Goal: Transaction & Acquisition: Purchase product/service

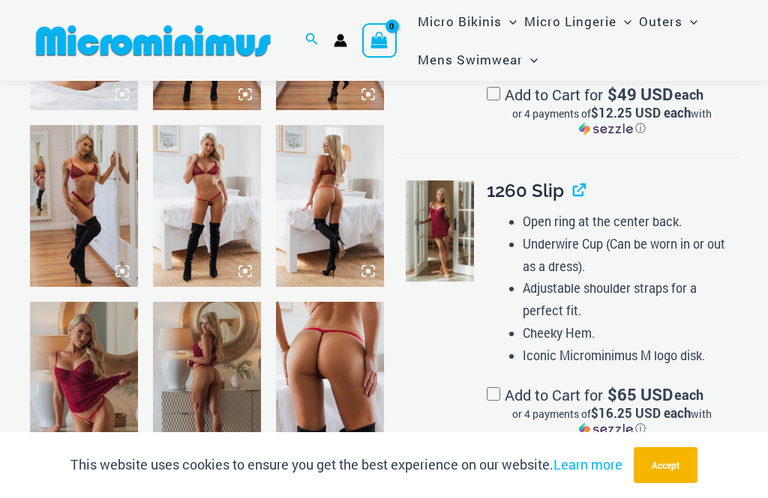
scroll to position [947, 0]
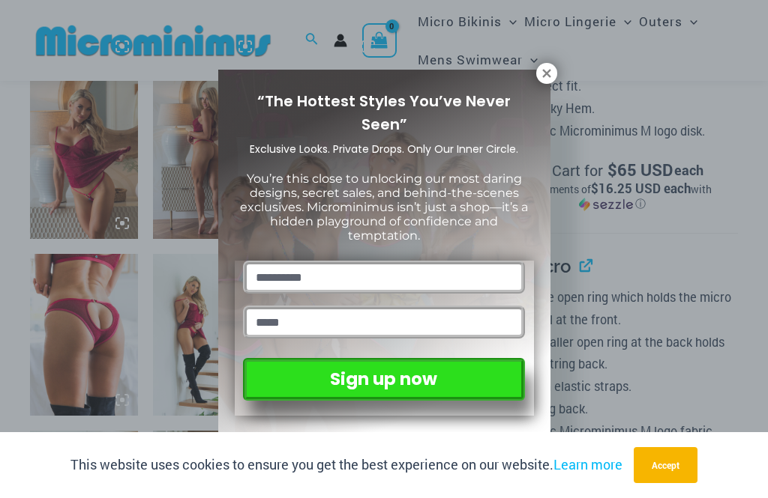
click at [543, 69] on icon at bounding box center [546, 73] width 13 height 13
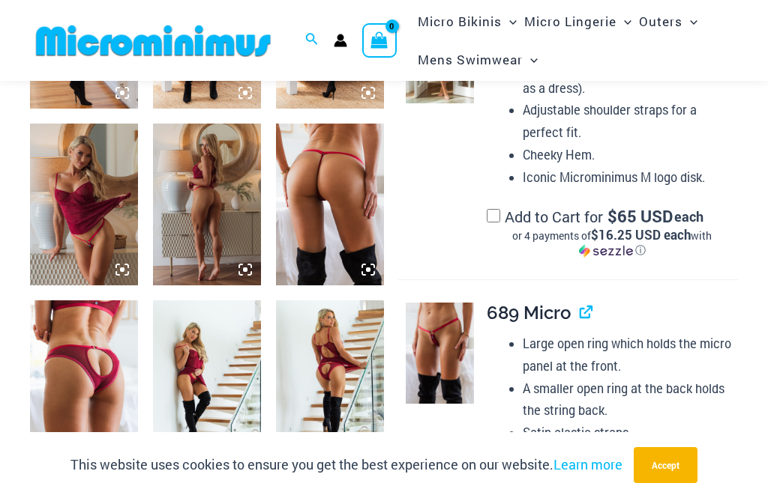
scroll to position [900, 0]
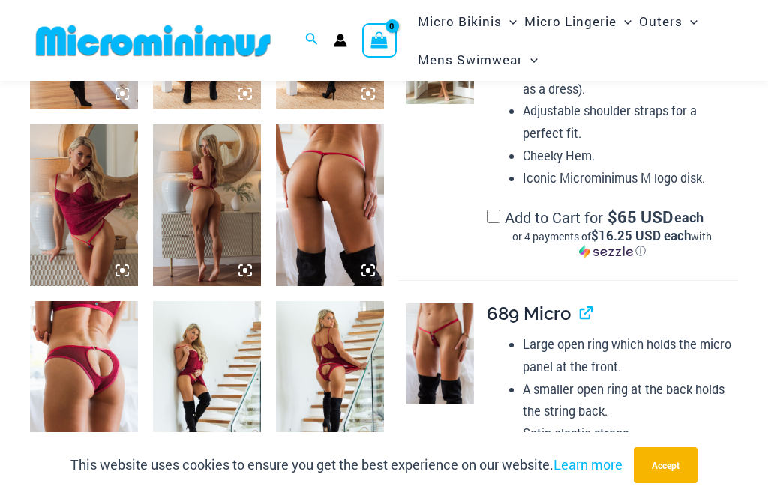
click at [71, 220] on img at bounding box center [84, 205] width 108 height 162
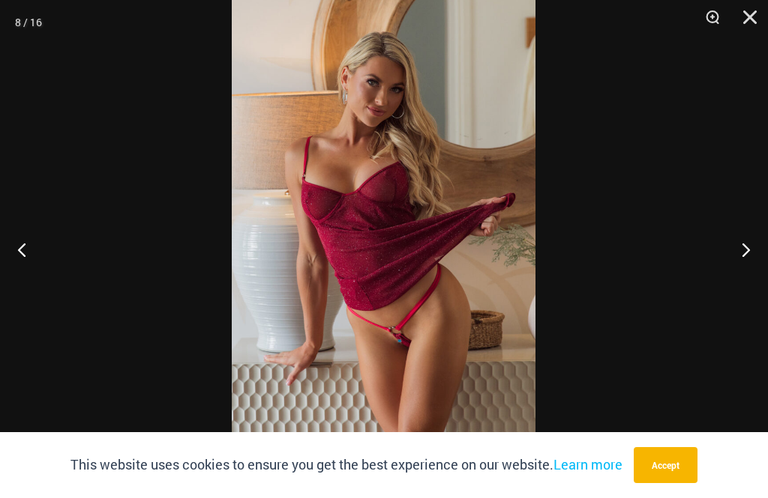
click at [749, 249] on button "Next" at bounding box center [739, 249] width 56 height 75
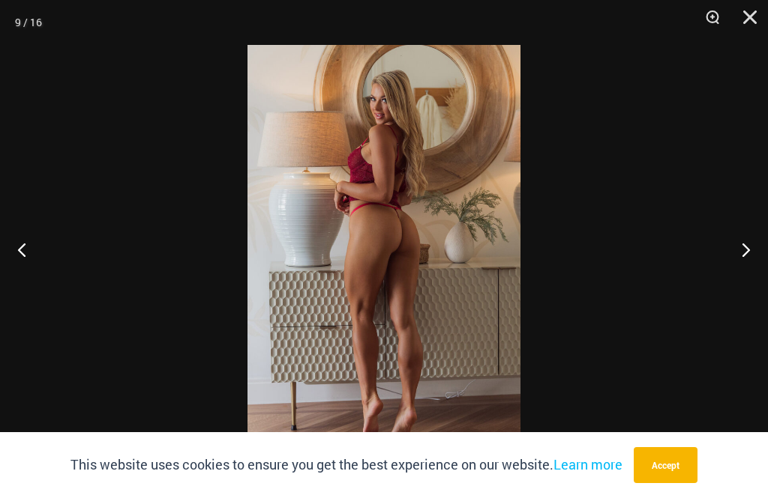
click at [737, 246] on button "Next" at bounding box center [739, 249] width 56 height 75
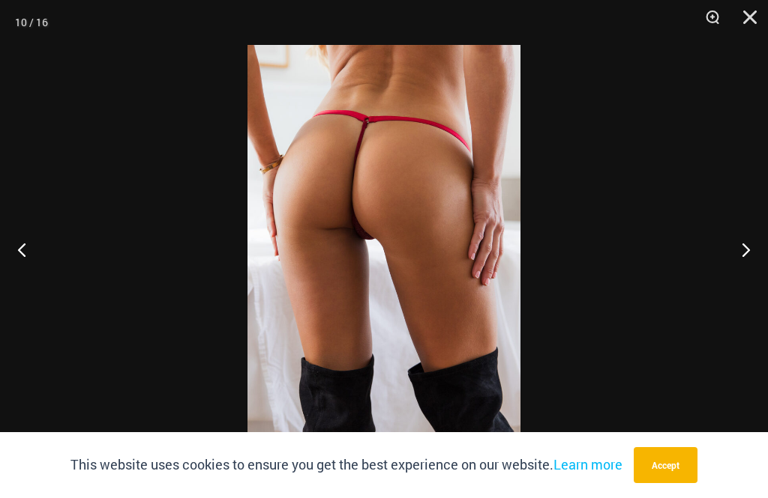
click at [730, 245] on button "Next" at bounding box center [739, 249] width 56 height 75
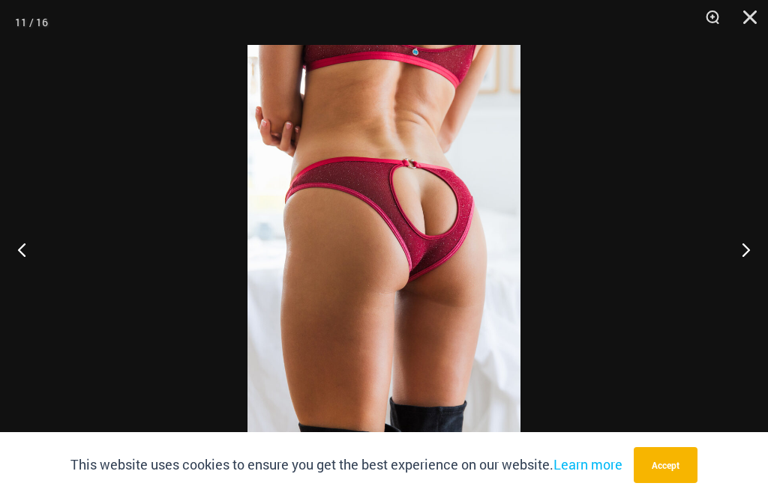
click at [724, 247] on button "Next" at bounding box center [739, 249] width 56 height 75
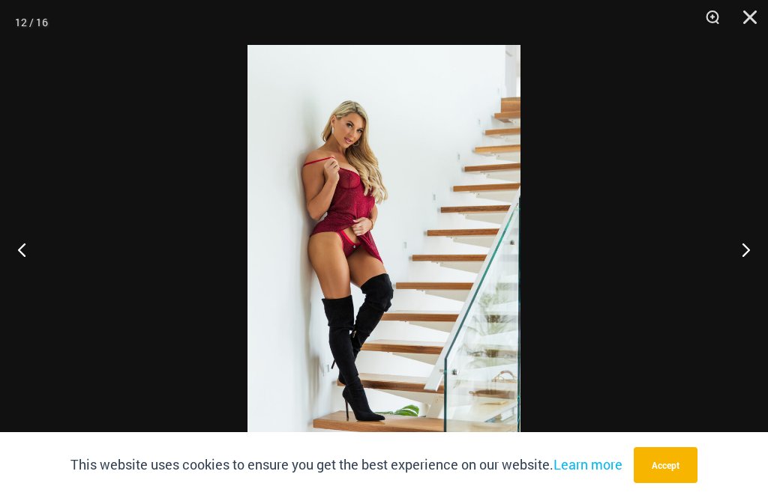
click at [722, 248] on button "Next" at bounding box center [739, 249] width 56 height 75
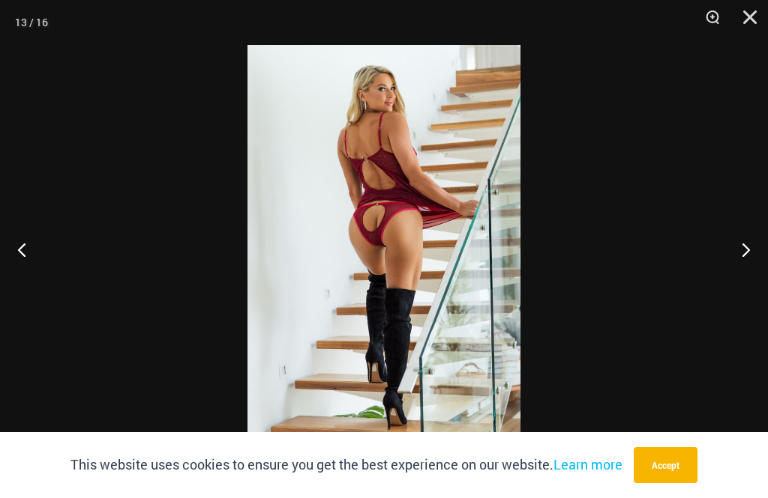
click at [720, 246] on button "Next" at bounding box center [739, 249] width 56 height 75
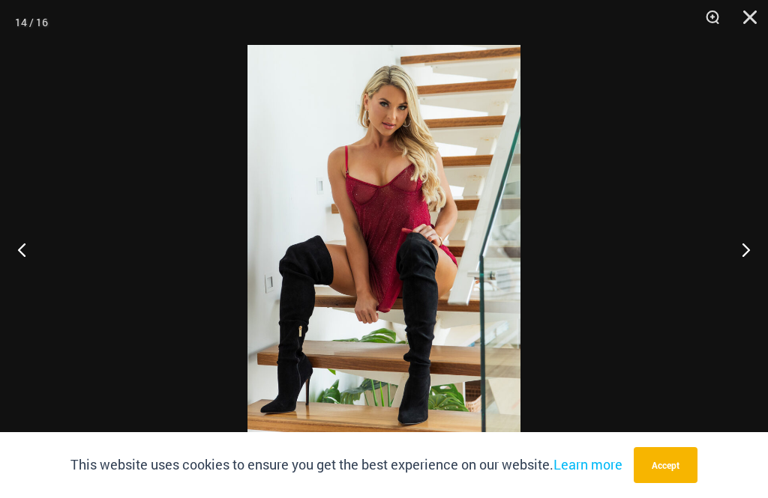
click at [726, 251] on button "Next" at bounding box center [739, 249] width 56 height 75
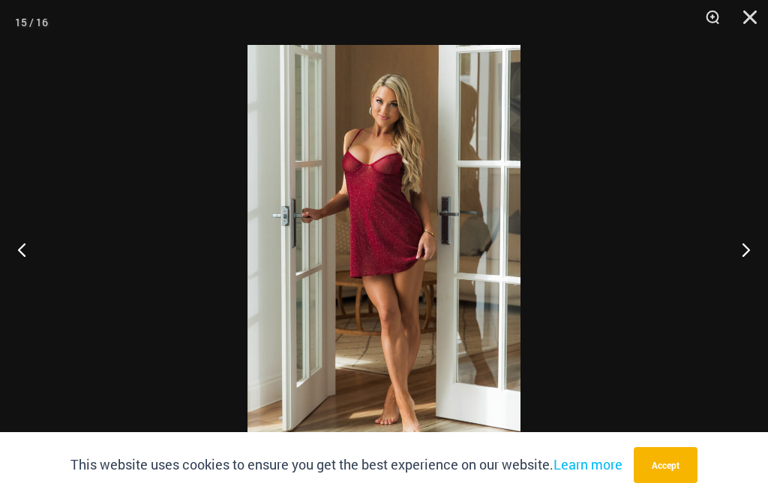
click at [723, 250] on button "Next" at bounding box center [739, 249] width 56 height 75
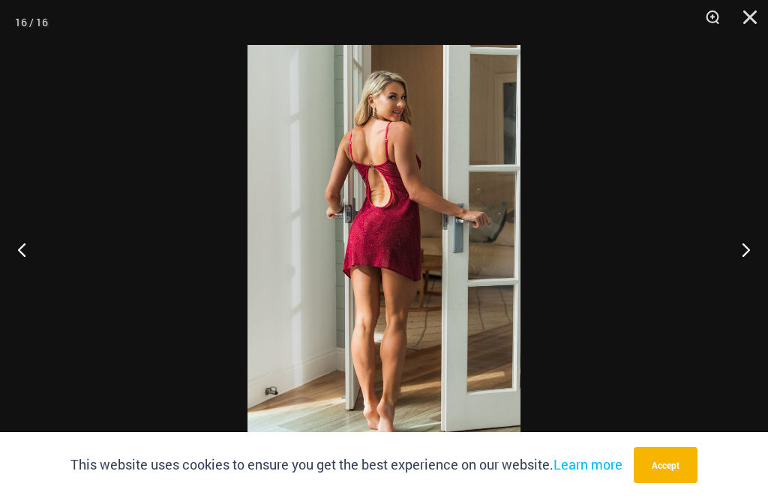
click at [723, 247] on button "Next" at bounding box center [739, 249] width 56 height 75
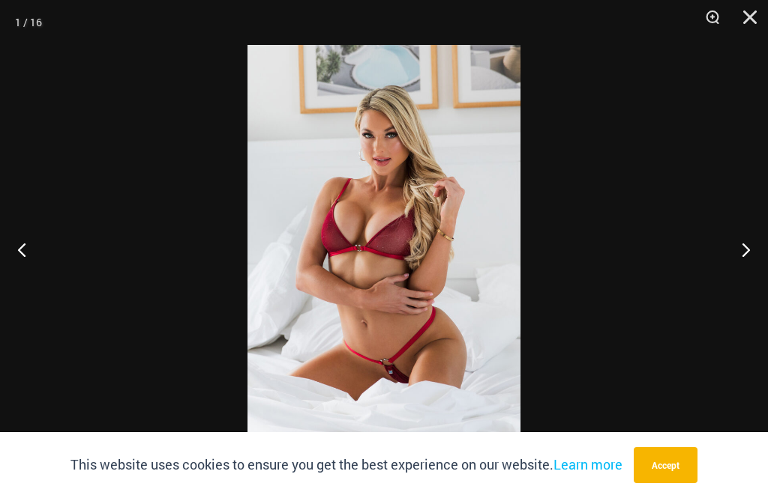
click at [720, 249] on button "Next" at bounding box center [739, 249] width 56 height 75
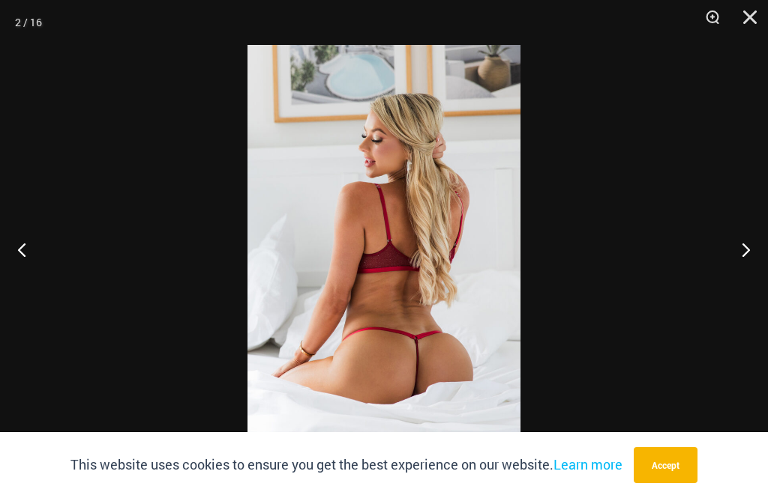
click at [34, 250] on button "Previous" at bounding box center [28, 249] width 56 height 75
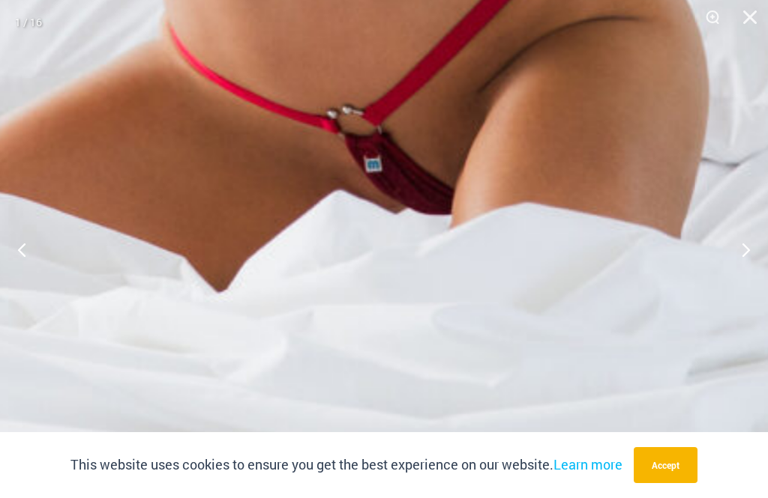
click at [4, 222] on button "Previous" at bounding box center [28, 249] width 56 height 75
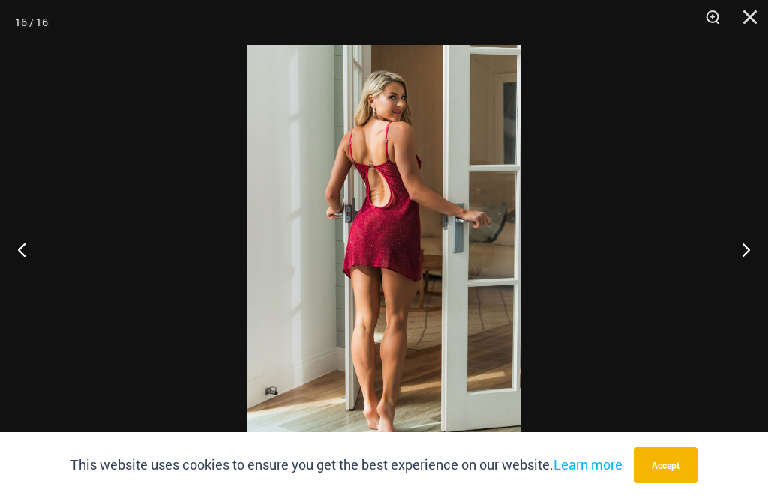
click at [736, 268] on button "Next" at bounding box center [739, 249] width 56 height 75
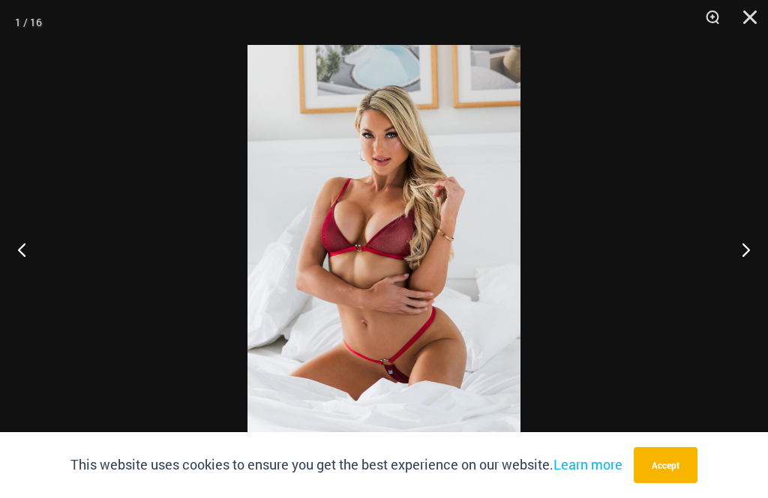
click at [744, 254] on button "Next" at bounding box center [739, 249] width 56 height 75
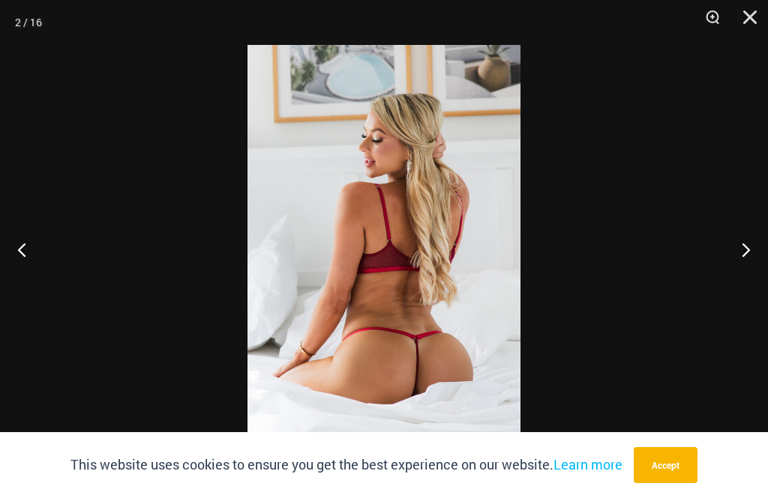
click at [34, 247] on button "Previous" at bounding box center [28, 249] width 56 height 75
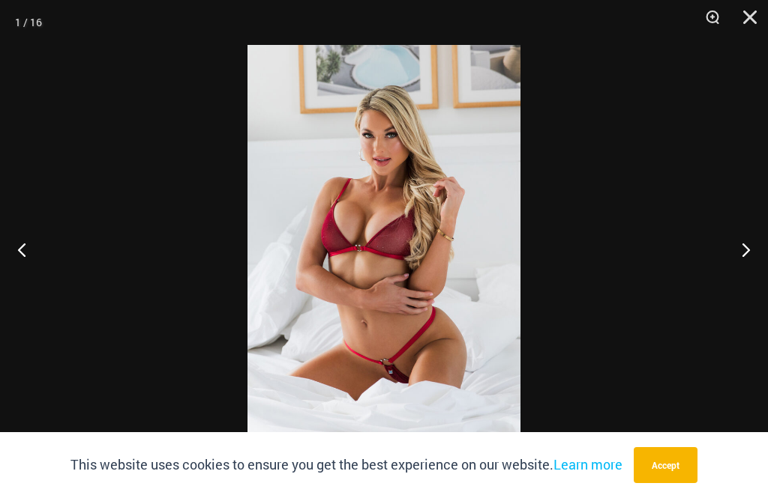
click at [751, 256] on button "Next" at bounding box center [739, 249] width 56 height 75
